Goal: Task Accomplishment & Management: Use online tool/utility

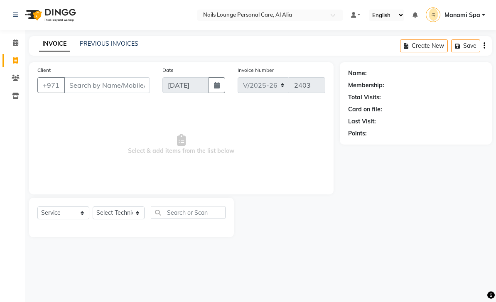
select select "6884"
select select "service"
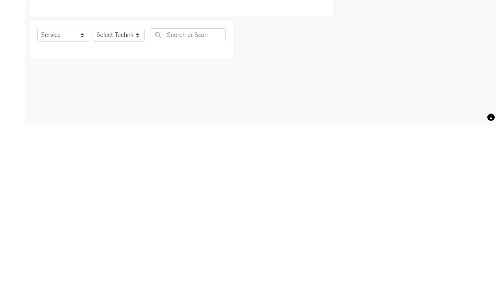
type input "v"
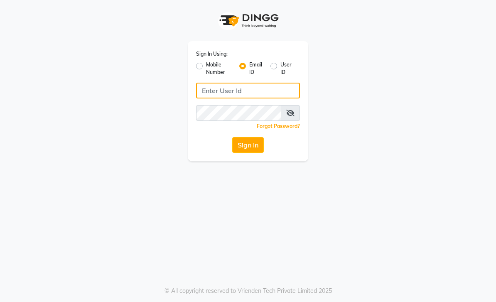
click at [264, 91] on input "Username" at bounding box center [248, 91] width 104 height 16
type input "Manamispa@nlpc.com"
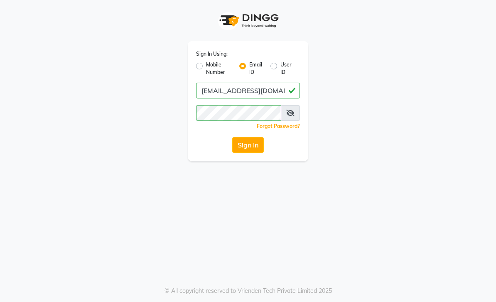
click at [258, 148] on button "Sign In" at bounding box center [248, 145] width 32 height 16
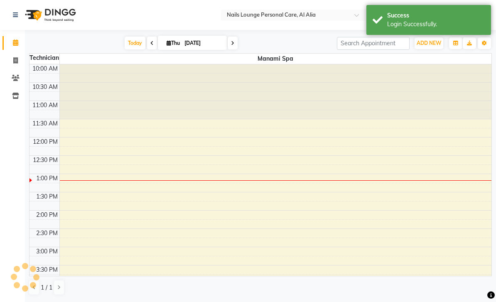
select select "en"
click at [12, 62] on span at bounding box center [15, 61] width 15 height 10
select select "service"
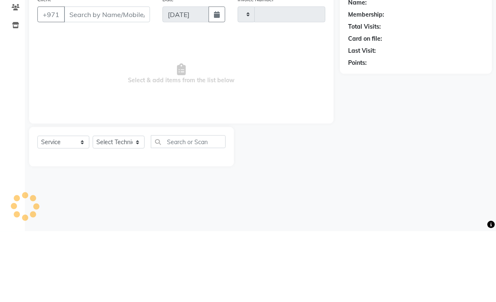
type input "2403"
select select "6884"
click at [132, 77] on input "Client" at bounding box center [107, 85] width 86 height 16
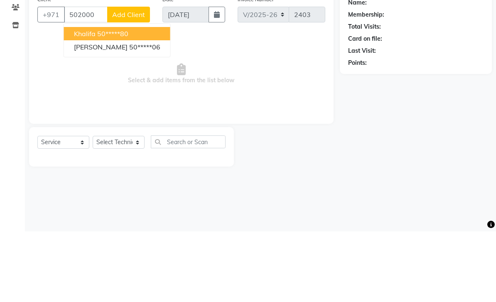
click at [129, 113] on ngb-highlight "50*****06" at bounding box center [144, 117] width 31 height 8
type input "50*****06"
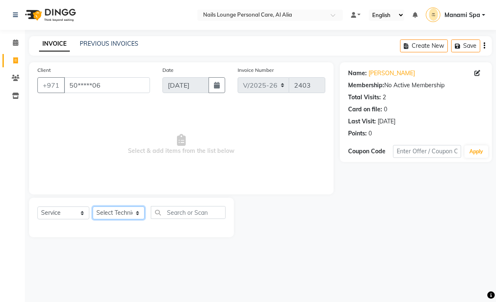
click at [140, 216] on select "Select Technician Anita Cristine Elahe Flora Haniye Jossi Lyn Mahdiye Manami Sp…" at bounding box center [119, 213] width 52 height 13
select select "71417"
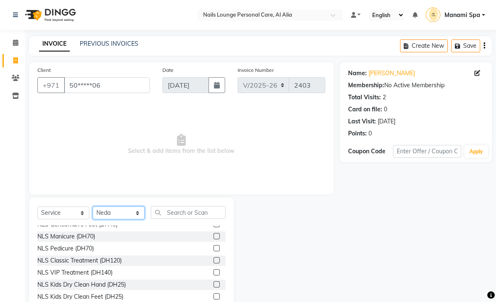
scroll to position [18, 0]
click at [82, 274] on div "NLS VIP Treatment (DH140)" at bounding box center [74, 273] width 75 height 9
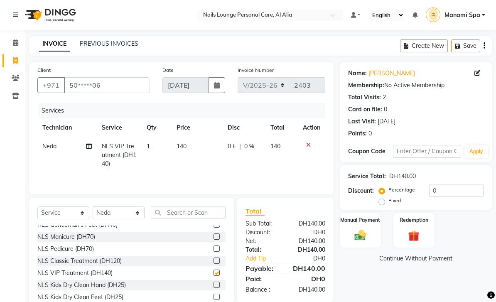
checkbox input "false"
click at [91, 148] on icon at bounding box center [89, 146] width 6 height 6
select select "71417"
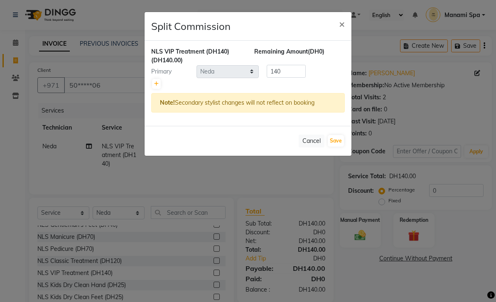
click at [155, 87] on link at bounding box center [156, 84] width 9 height 10
type input "70"
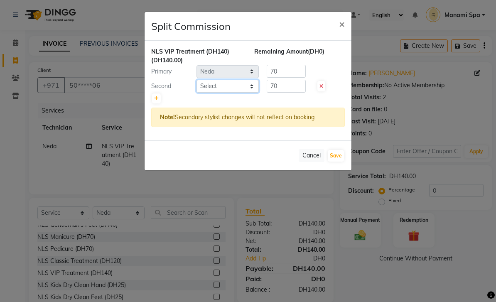
click at [254, 86] on select "Select Anita Cristine Elahe Flora Haniye Jossi Lyn Mahdiye Manami Spa Manami Sp…" at bounding box center [228, 86] width 62 height 13
select select "53950"
click at [234, 277] on ngb-modal-window "Split Commission × NLS VIP Treatment (DH140) (DH140.00) Remaining Amount (DH0) …" at bounding box center [248, 151] width 496 height 302
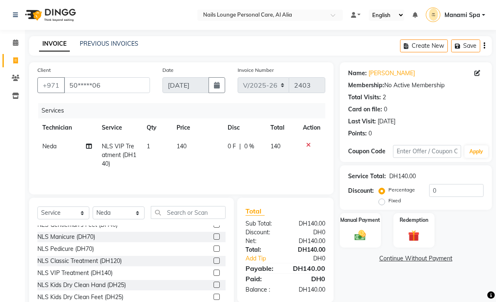
click at [91, 148] on icon at bounding box center [89, 146] width 6 height 6
select select "71417"
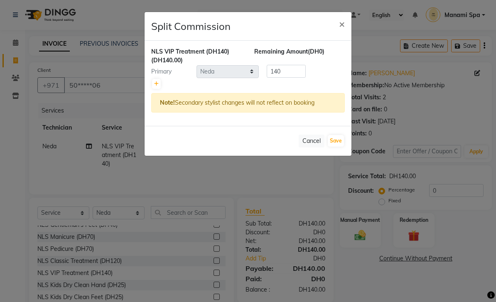
click at [155, 86] on link at bounding box center [156, 84] width 9 height 10
type input "70"
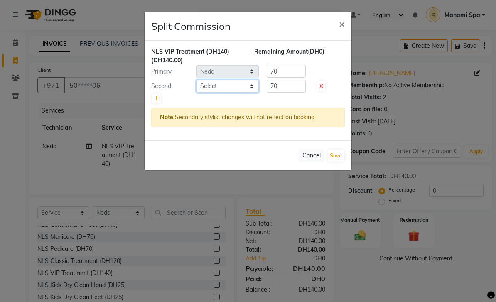
click at [252, 89] on select "Select Anita Cristine Elahe Flora Haniye Jossi Lyn Mahdiye Manami Spa Manami Sp…" at bounding box center [228, 86] width 62 height 13
select select "53950"
click at [338, 158] on button "Save" at bounding box center [336, 156] width 16 height 12
select select "Select"
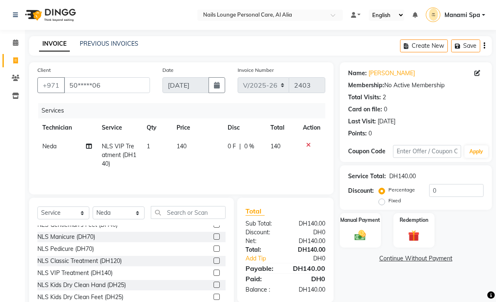
click at [361, 232] on img at bounding box center [360, 235] width 18 height 13
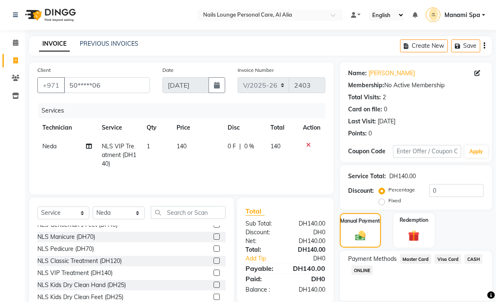
click at [419, 258] on span "Master Card" at bounding box center [416, 259] width 32 height 10
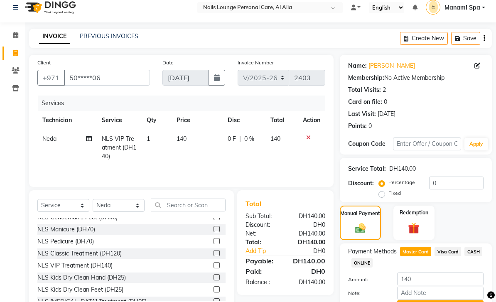
scroll to position [26, 0]
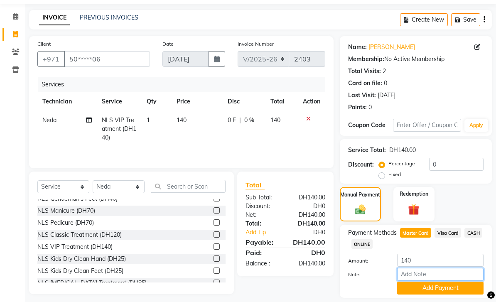
click at [424, 276] on input "Note:" at bounding box center [440, 274] width 86 height 13
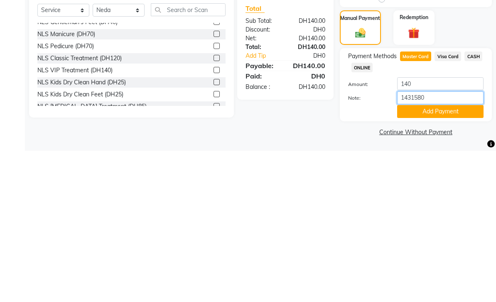
type input "14315804"
click at [451, 256] on button "Add Payment" at bounding box center [440, 262] width 86 height 13
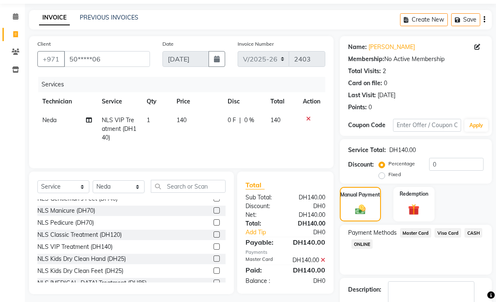
scroll to position [49, 0]
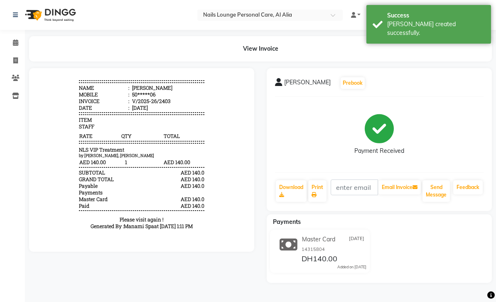
scroll to position [7, 0]
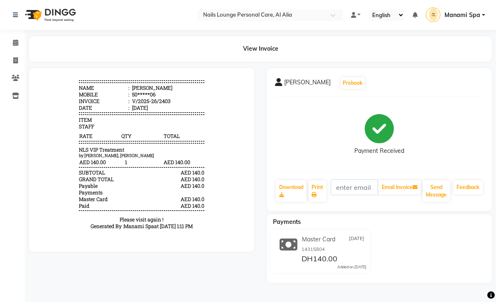
click at [15, 60] on icon at bounding box center [15, 60] width 5 height 6
select select "service"
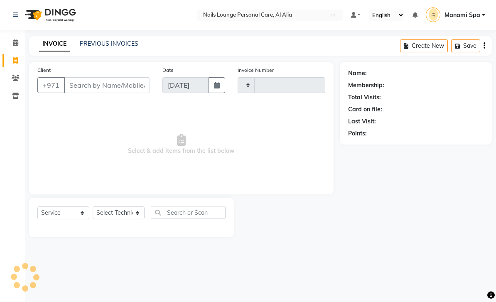
type input "2404"
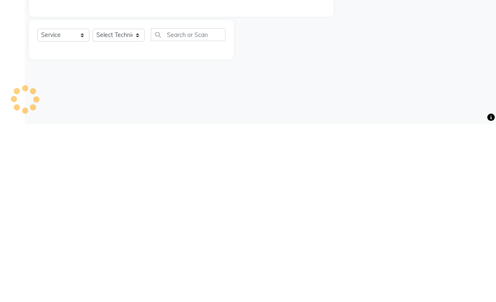
select select "6884"
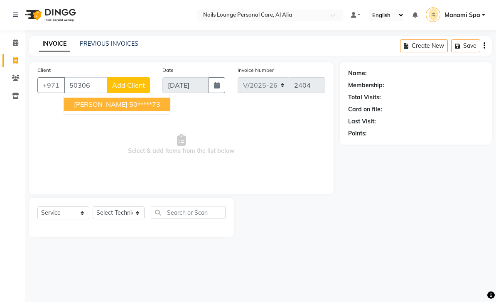
click at [129, 104] on ngb-highlight "50*****73" at bounding box center [144, 104] width 31 height 8
type input "50*****73"
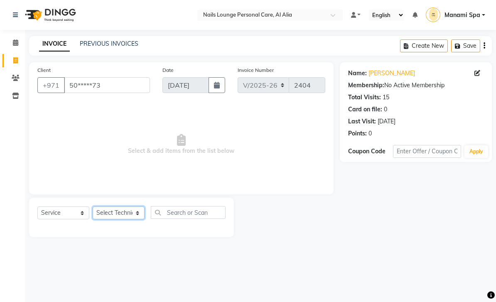
click at [118, 212] on select "Select Technician Anita Cristine Elahe Flora Haniye Jossi Lyn Mahdiye Manami Sp…" at bounding box center [119, 213] width 52 height 13
select select "53955"
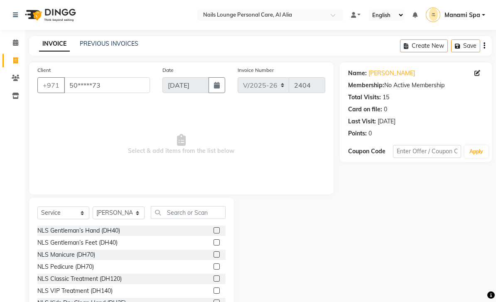
click at [130, 228] on div "NLS Gentleman’s Hand (DH40)" at bounding box center [131, 231] width 188 height 10
click at [71, 228] on div "NLS Gentleman’s Hand (DH40)" at bounding box center [78, 231] width 83 height 9
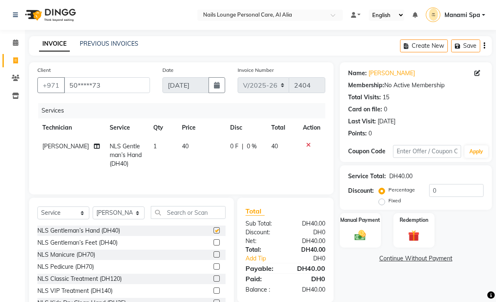
checkbox input "false"
click at [363, 230] on img at bounding box center [360, 235] width 18 height 13
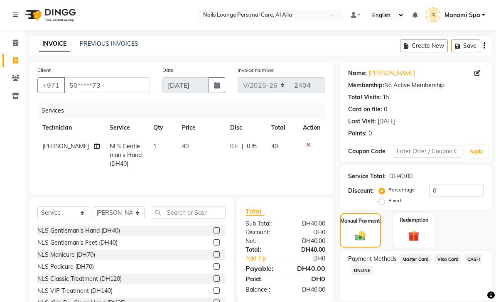
click at [445, 262] on span "Visa Card" at bounding box center [448, 259] width 27 height 10
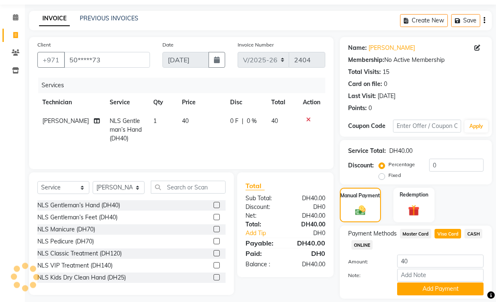
scroll to position [25, 0]
click at [418, 274] on input "Note:" at bounding box center [440, 275] width 86 height 13
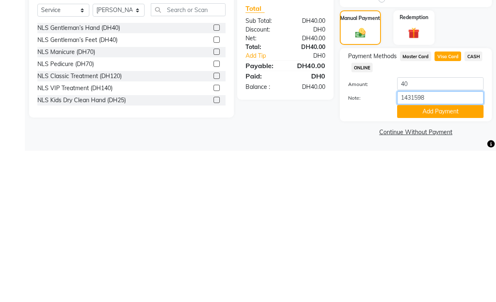
type input "14315988"
click at [438, 256] on button "Add Payment" at bounding box center [440, 262] width 86 height 13
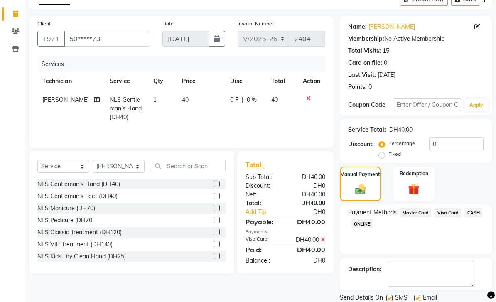
scroll to position [49, 0]
